Goal: Task Accomplishment & Management: Use online tool/utility

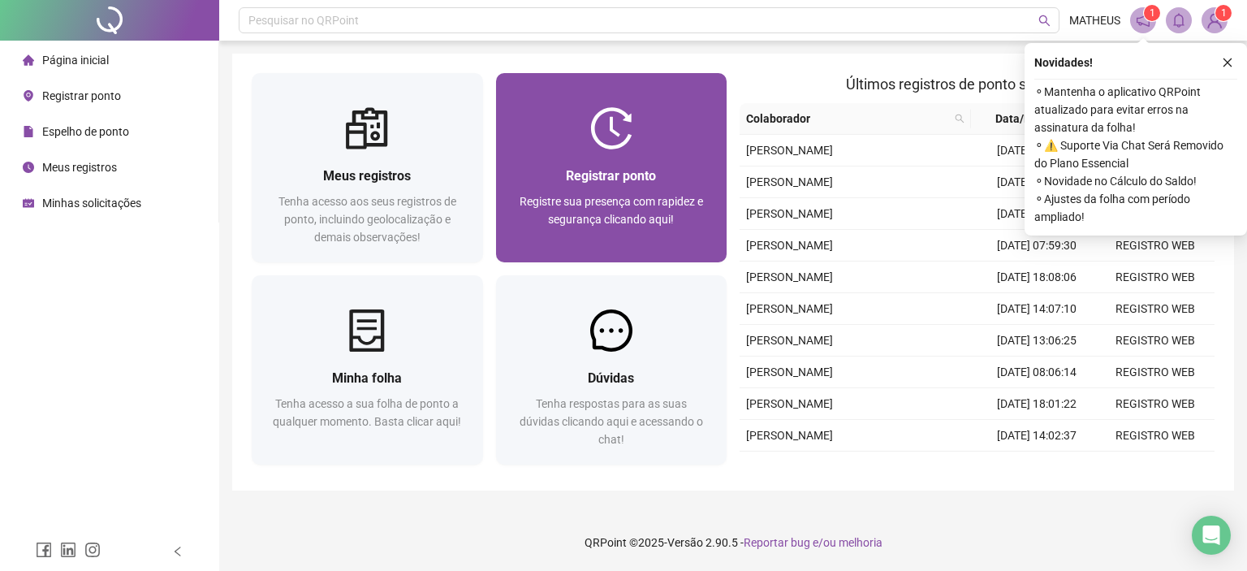
click at [611, 131] on img at bounding box center [611, 128] width 42 height 42
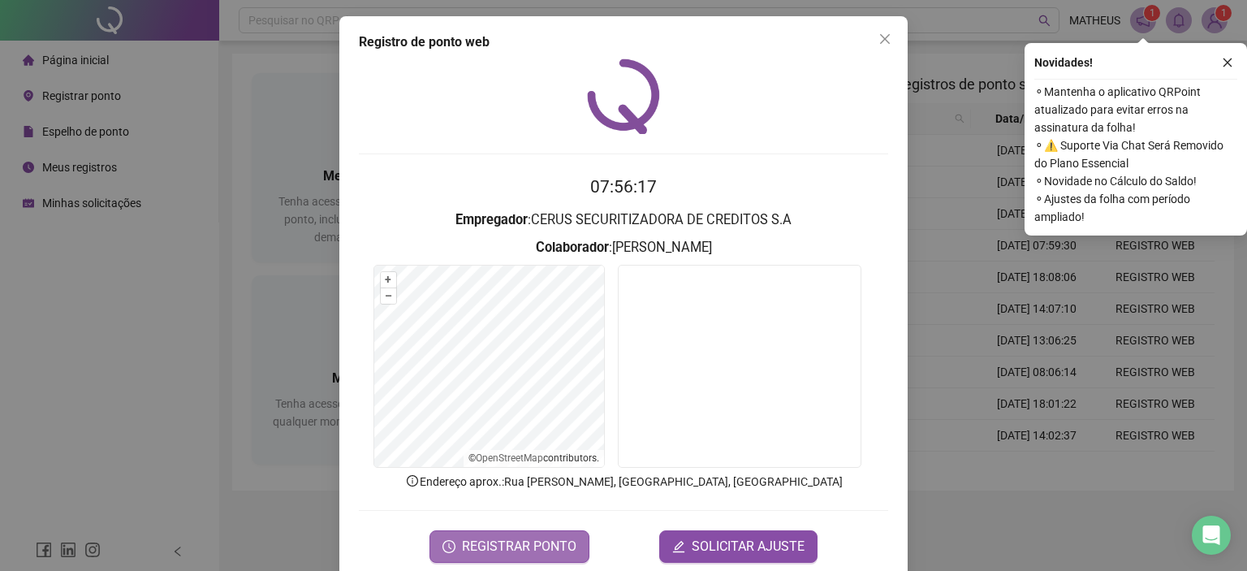
click at [573, 549] on button "REGISTRAR PONTO" at bounding box center [509, 546] width 160 height 32
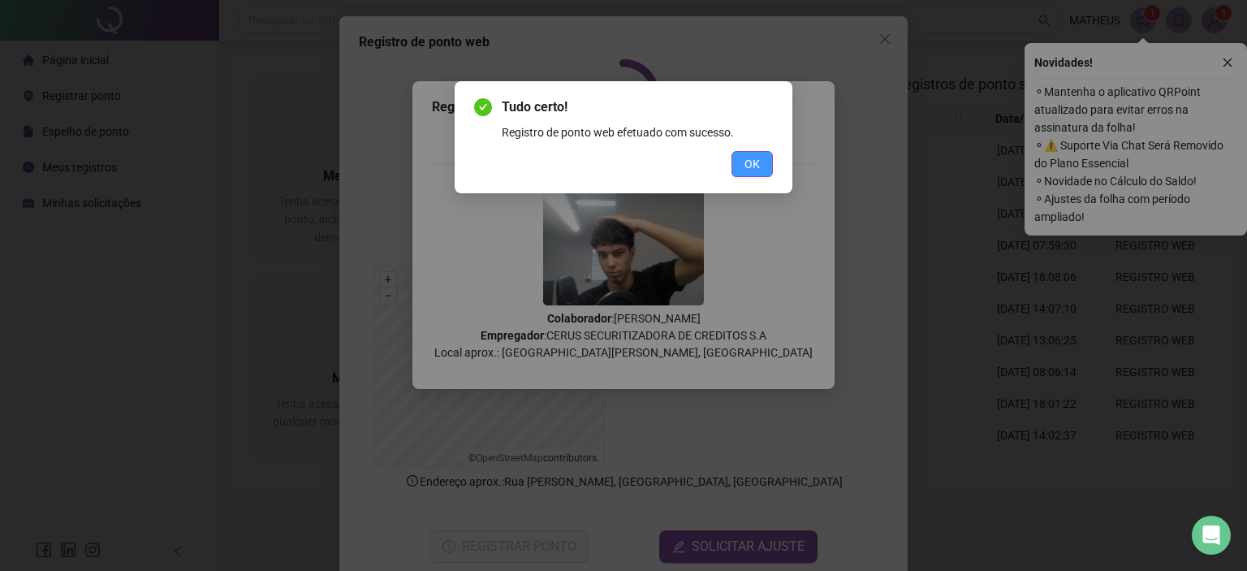
click at [744, 172] on span "OK" at bounding box center [751, 164] width 15 height 18
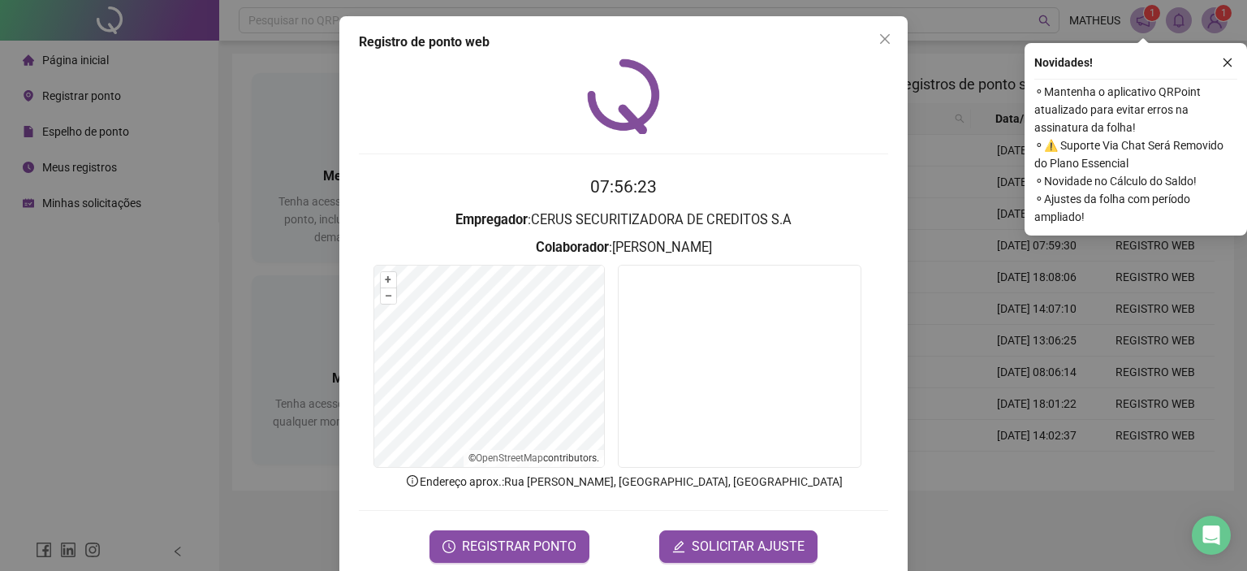
click at [951, 321] on div "Registro de ponto web 07:56:23 Empregador : CERUS SECURITIZADORA DE CREDITOS S.…" at bounding box center [623, 285] width 1247 height 571
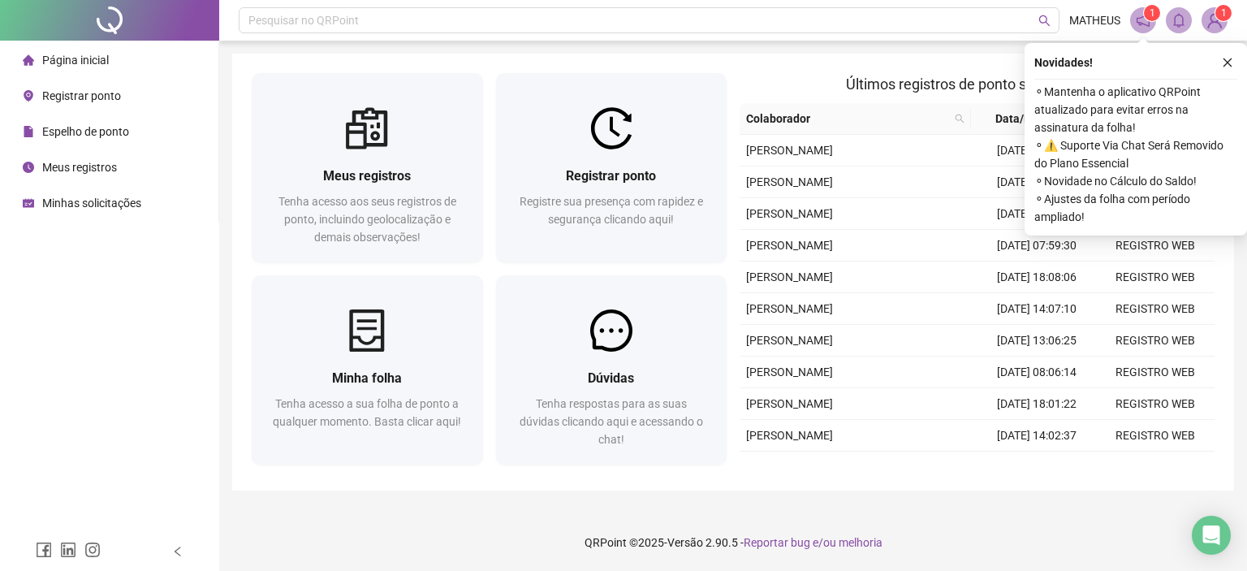
click at [365, 61] on div "Meus registros Tenha acesso aos seus registros de ponto, incluindo geolocalizaç…" at bounding box center [733, 272] width 1002 height 437
